Goal: Download file/media

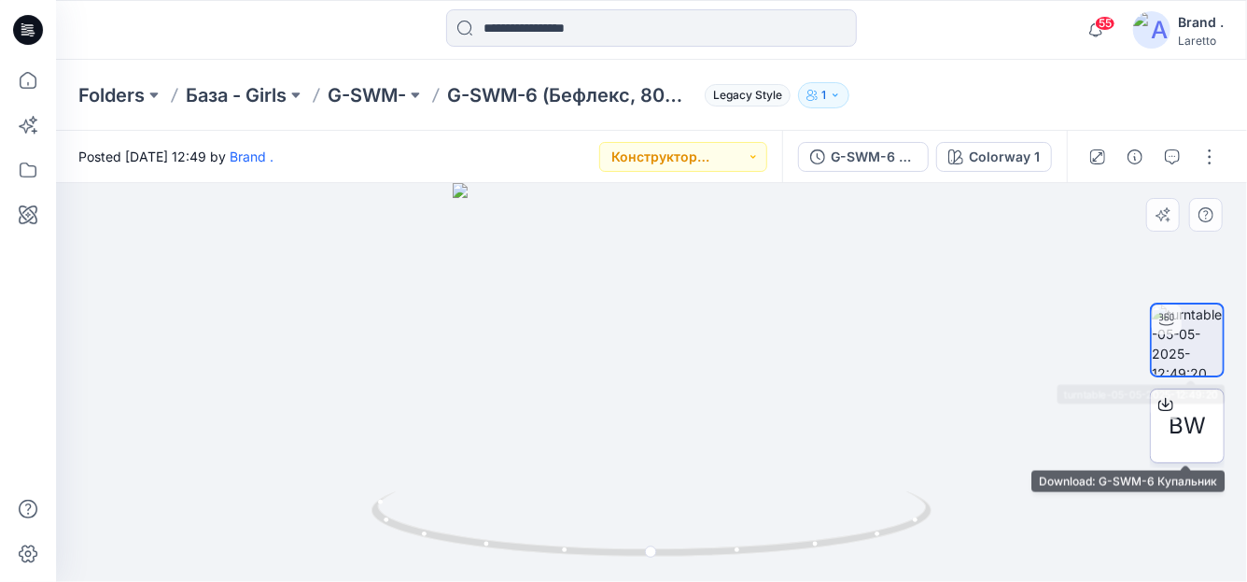
click at [1189, 424] on span "BW" at bounding box center [1187, 426] width 37 height 34
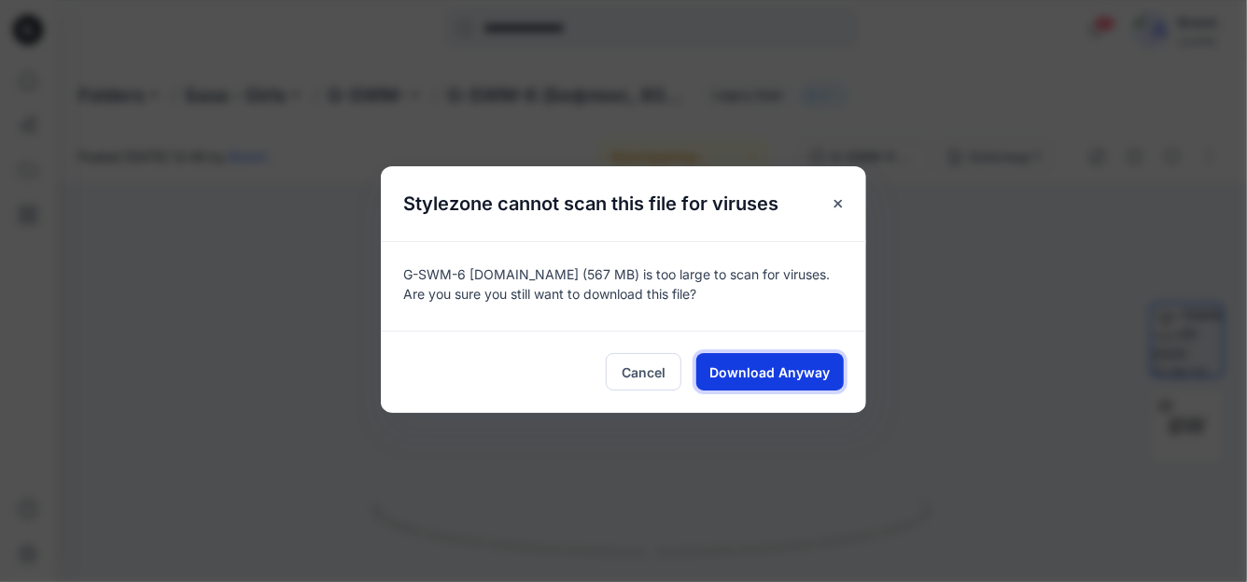
click at [758, 371] on span "Download Anyway" at bounding box center [771, 372] width 120 height 20
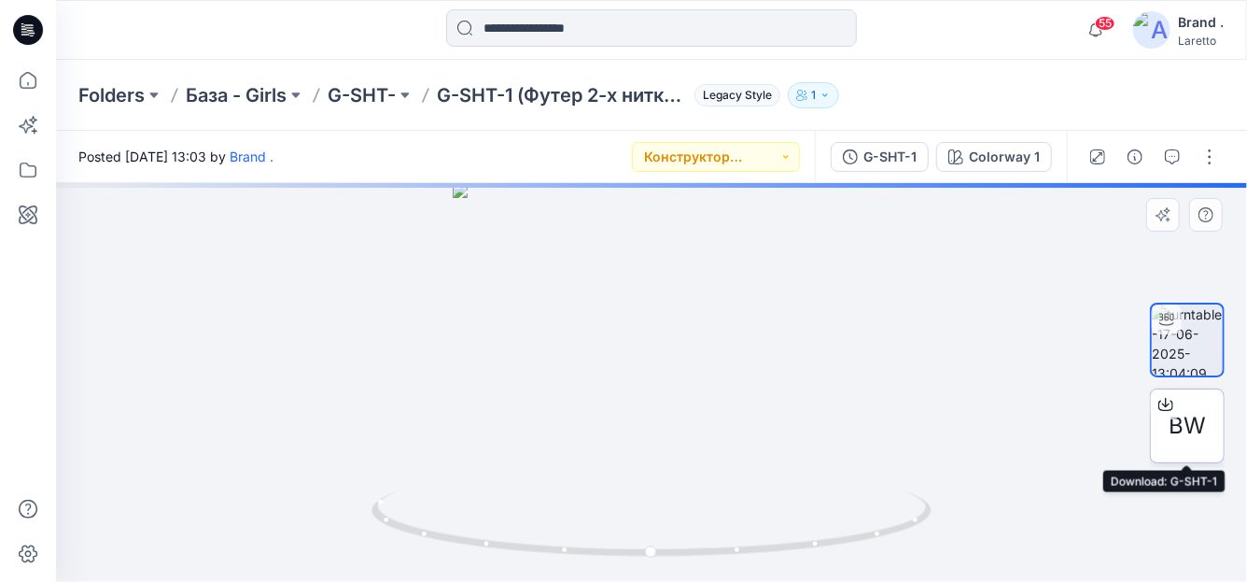
click at [1192, 417] on span "BW" at bounding box center [1187, 426] width 37 height 34
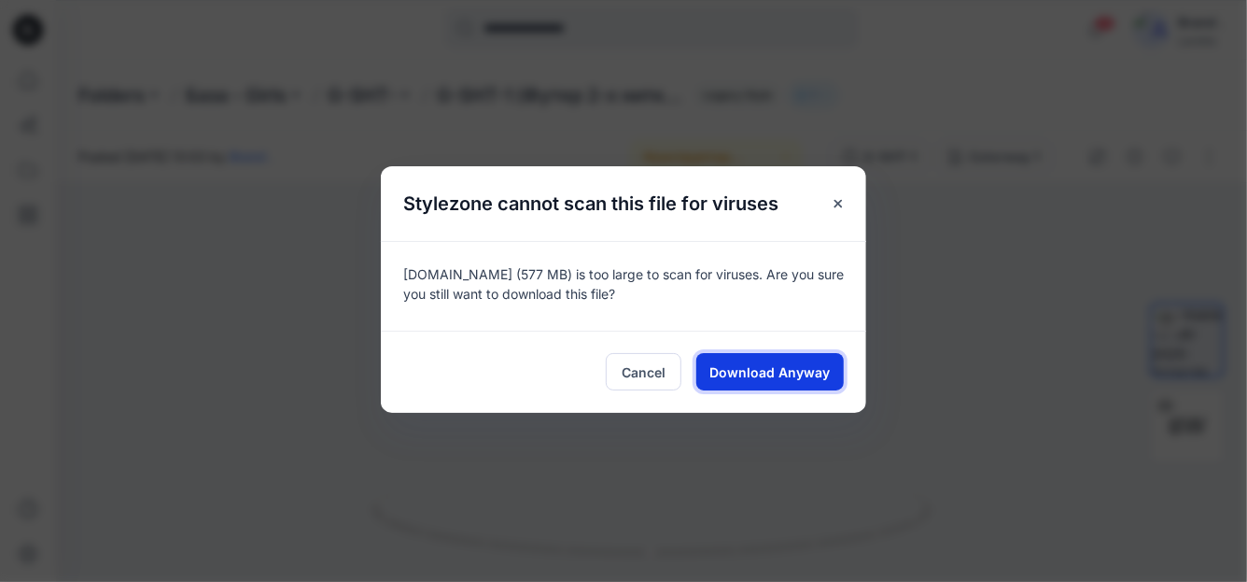
click at [729, 379] on span "Download Anyway" at bounding box center [771, 372] width 120 height 20
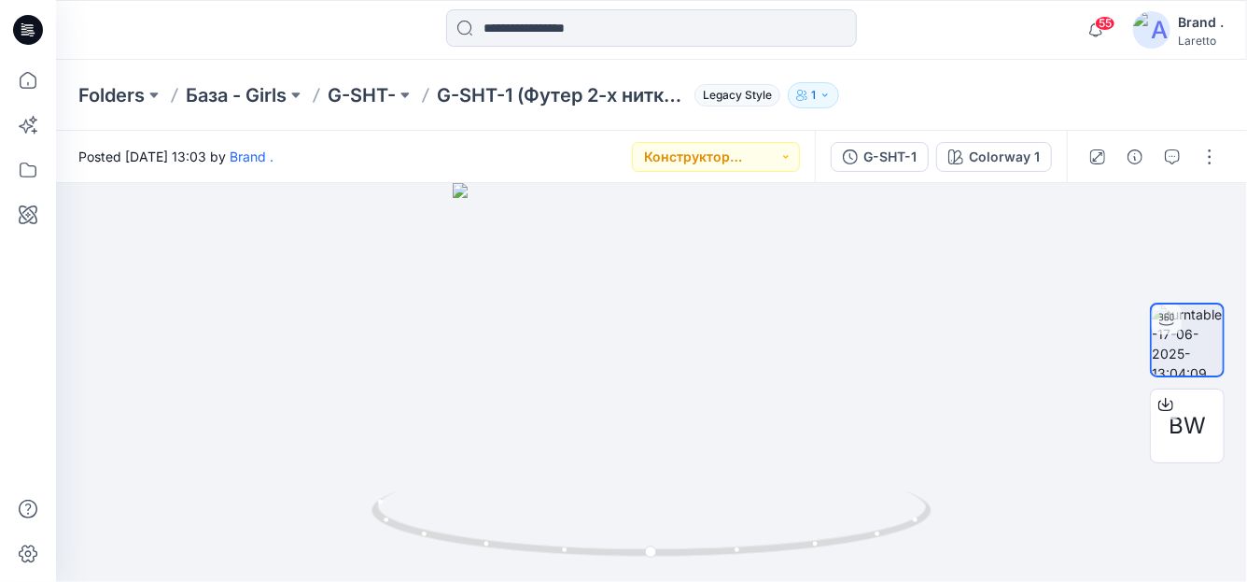
click at [41, 31] on icon at bounding box center [28, 30] width 30 height 30
click at [1179, 450] on div "BW" at bounding box center [1187, 425] width 75 height 75
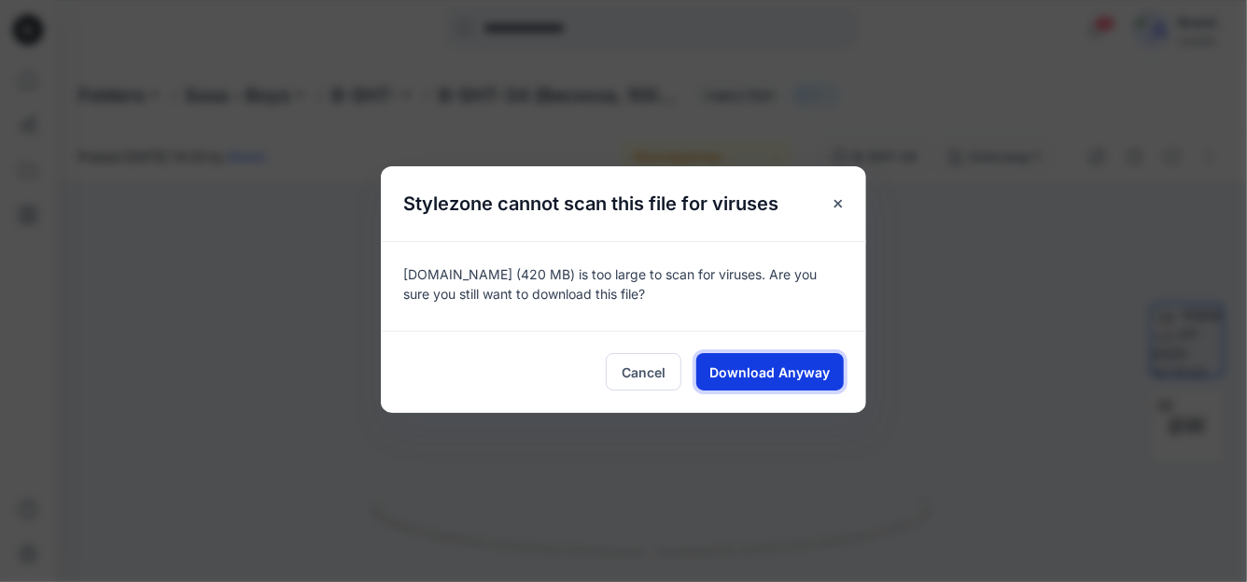
click at [738, 367] on span "Download Anyway" at bounding box center [771, 372] width 120 height 20
